Goal: Information Seeking & Learning: Learn about a topic

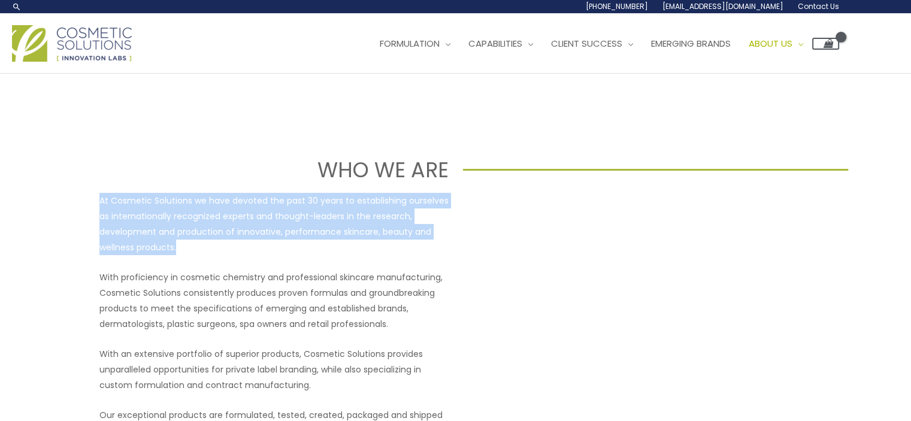
drag, startPoint x: 191, startPoint y: 249, endPoint x: 99, endPoint y: 202, distance: 102.9
click at [99, 202] on p "At Cosmetic Solutions we have devoted the past 30 years to establishing ourselv…" at bounding box center [273, 224] width 349 height 62
copy p "At Cosmetic Solutions we have devoted the past 30 years to establishing ourselv…"
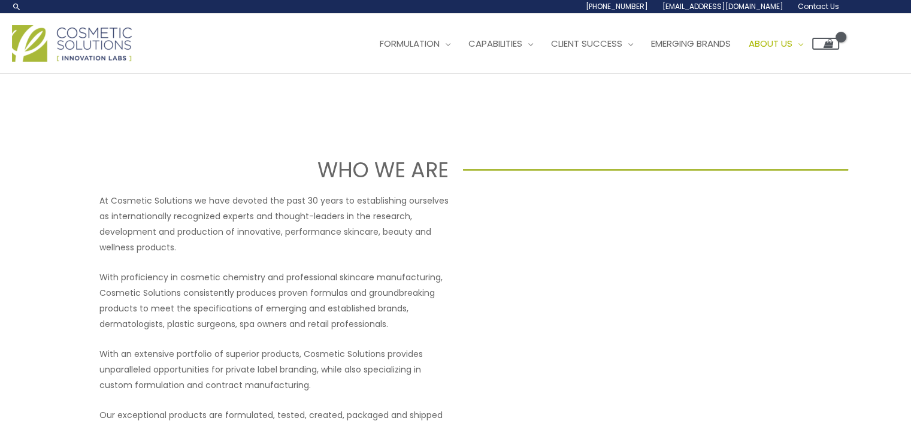
click at [255, 259] on div "At Cosmetic Solutions we have devoted the past 30 years to establishing ourselv…" at bounding box center [273, 331] width 349 height 277
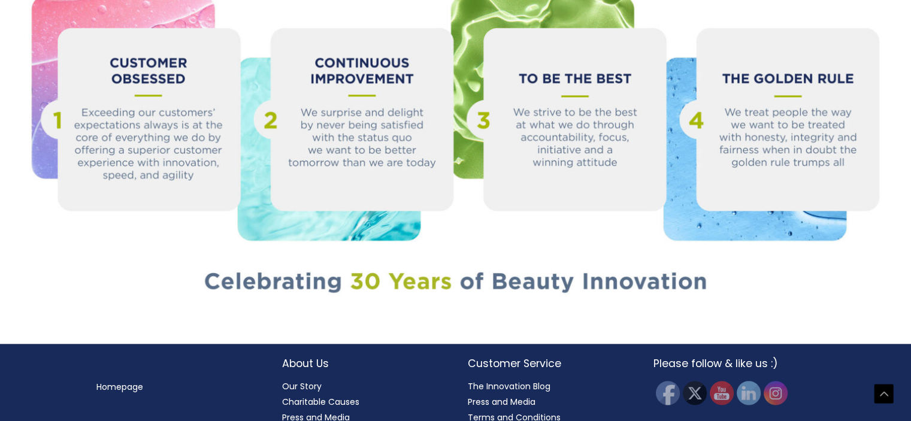
scroll to position [1361, 0]
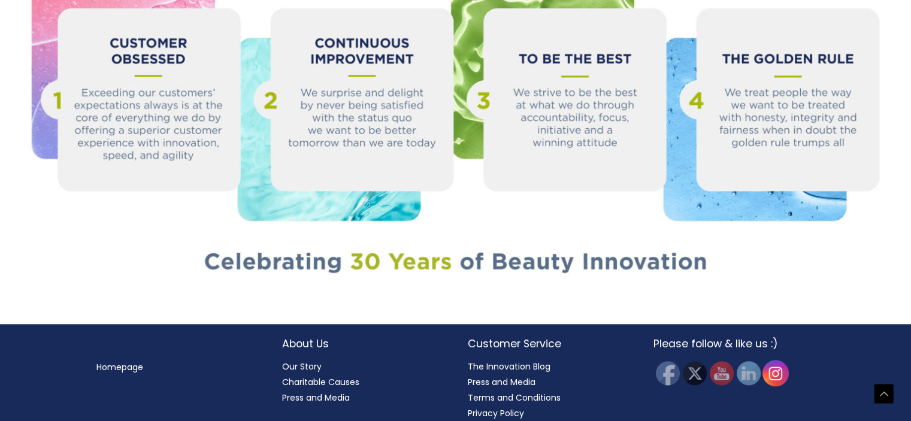
click at [782, 362] on img at bounding box center [775, 373] width 26 height 26
click at [751, 364] on img at bounding box center [748, 373] width 26 height 26
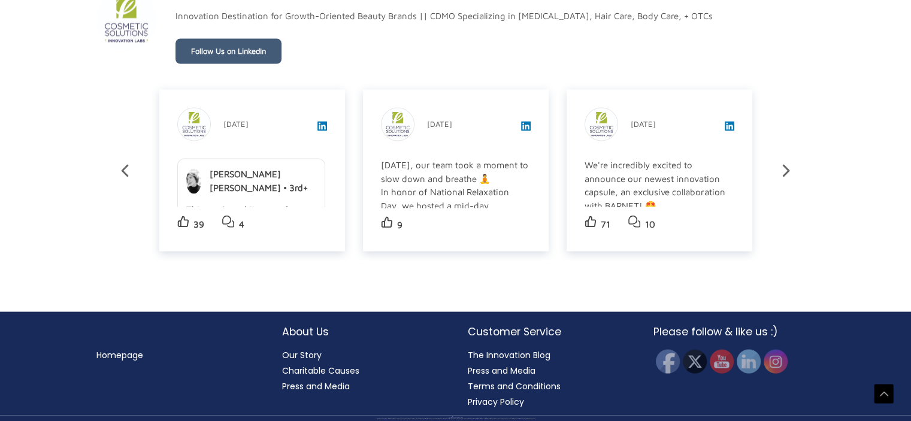
scroll to position [2142, 0]
click at [168, 390] on div "Homepage About Us Our Story Charitable Causes Press and Media Customer Service …" at bounding box center [455, 367] width 743 height 86
click at [301, 352] on link "Our Story" at bounding box center [302, 355] width 40 height 12
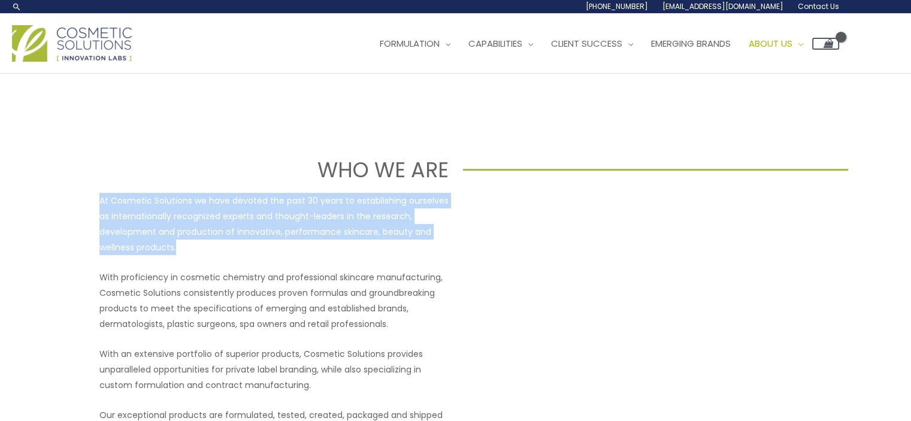
click at [97, 198] on div "At Cosmetic Solutions we have devoted the past 30 years to establishing ourselv…" at bounding box center [455, 331] width 719 height 277
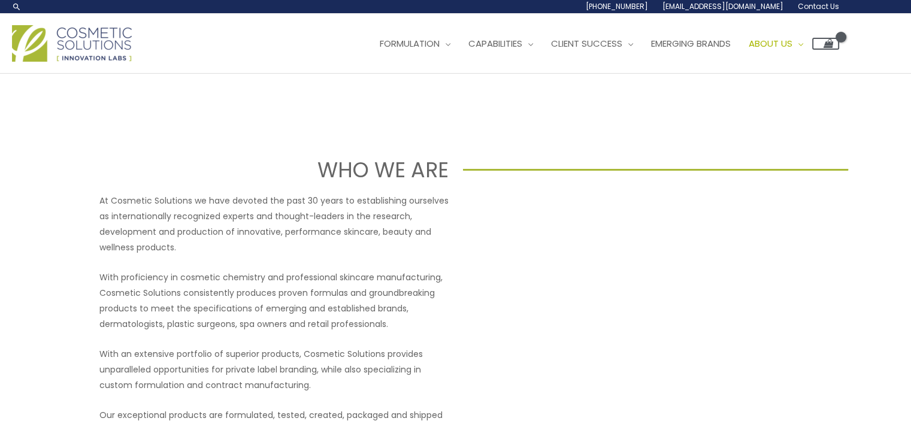
click at [310, 258] on div "At Cosmetic Solutions we have devoted the past 30 years to establishing ourselv…" at bounding box center [273, 331] width 349 height 277
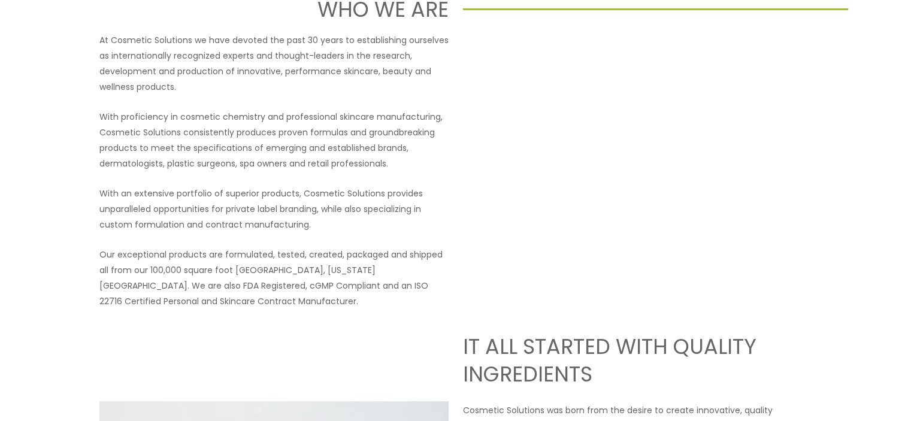
scroll to position [180, 0]
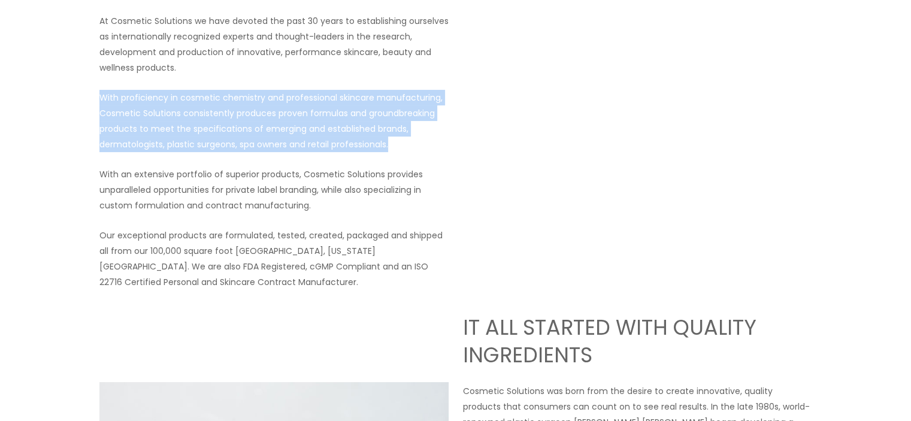
drag, startPoint x: 392, startPoint y: 143, endPoint x: 96, endPoint y: 97, distance: 298.9
click at [96, 97] on div "At Cosmetic Solutions we have devoted the past 30 years to establishing ourselv…" at bounding box center [455, 151] width 719 height 277
copy p "With proficiency in cosmetic chemistry and professional skincare manufacturing,…"
click at [249, 117] on p "With proficiency in cosmetic chemistry and professional skincare manufacturing,…" at bounding box center [273, 121] width 349 height 62
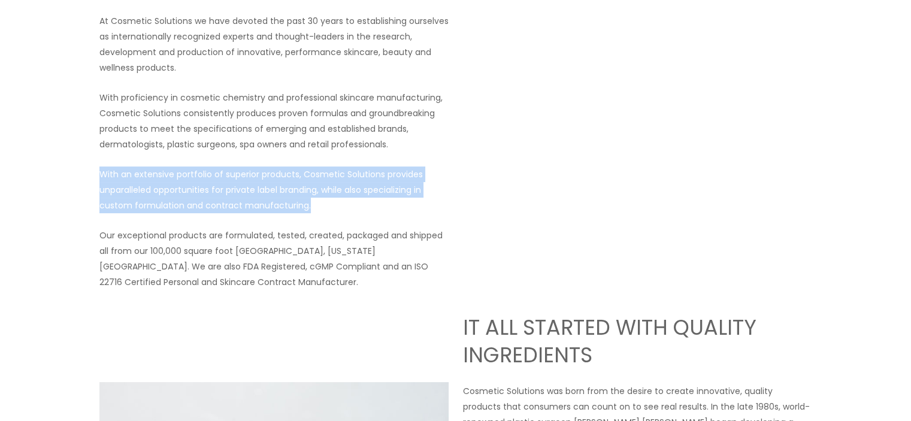
drag, startPoint x: 326, startPoint y: 204, endPoint x: 100, endPoint y: 173, distance: 228.0
click at [100, 173] on p "With an extensive portfolio of superior products, Cosmetic Solutions provides u…" at bounding box center [273, 190] width 349 height 47
copy p "With an extensive portfolio of superior products, Cosmetic Solutions provides u…"
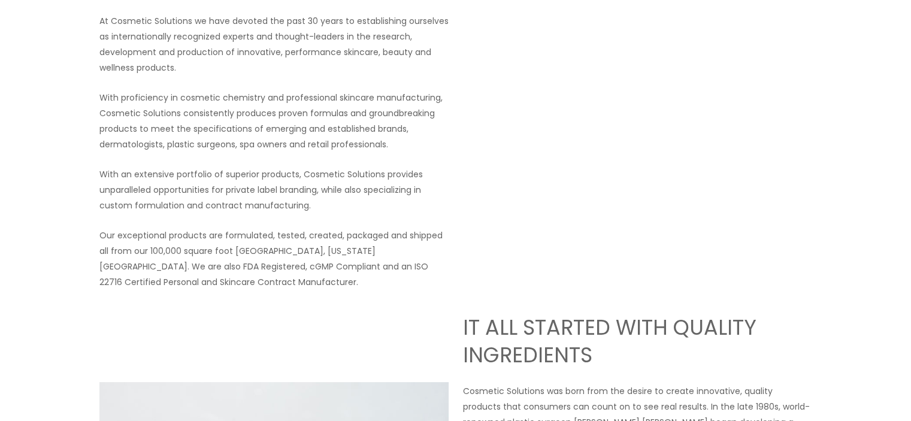
click at [302, 219] on div "At Cosmetic Solutions we have devoted the past 30 years to establishing ourselv…" at bounding box center [273, 151] width 349 height 277
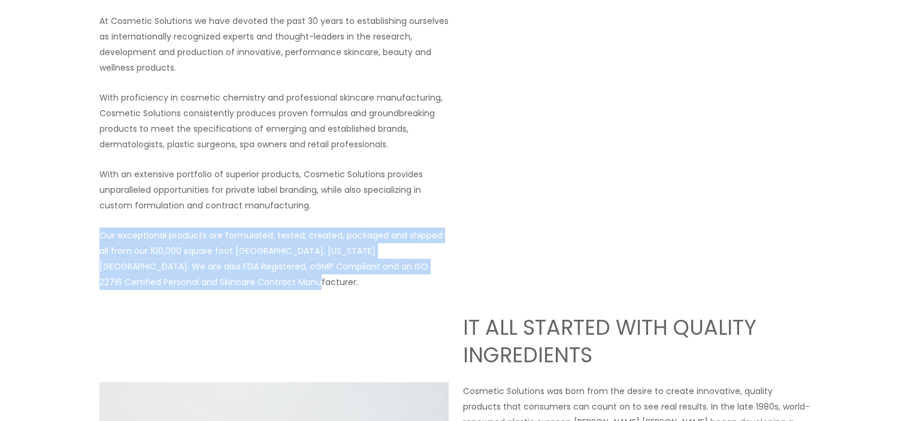
drag, startPoint x: 253, startPoint y: 280, endPoint x: 96, endPoint y: 240, distance: 162.0
click at [96, 240] on div "At Cosmetic Solutions we have devoted the past 30 years to establishing ourselv…" at bounding box center [455, 151] width 719 height 277
copy p "Our exceptional products are formulated, tested, created, packaged and shipped …"
click at [253, 287] on p "Our exceptional products are formulated, tested, created, packaged and shipped …" at bounding box center [273, 259] width 349 height 62
